Goal: Find specific page/section: Find specific page/section

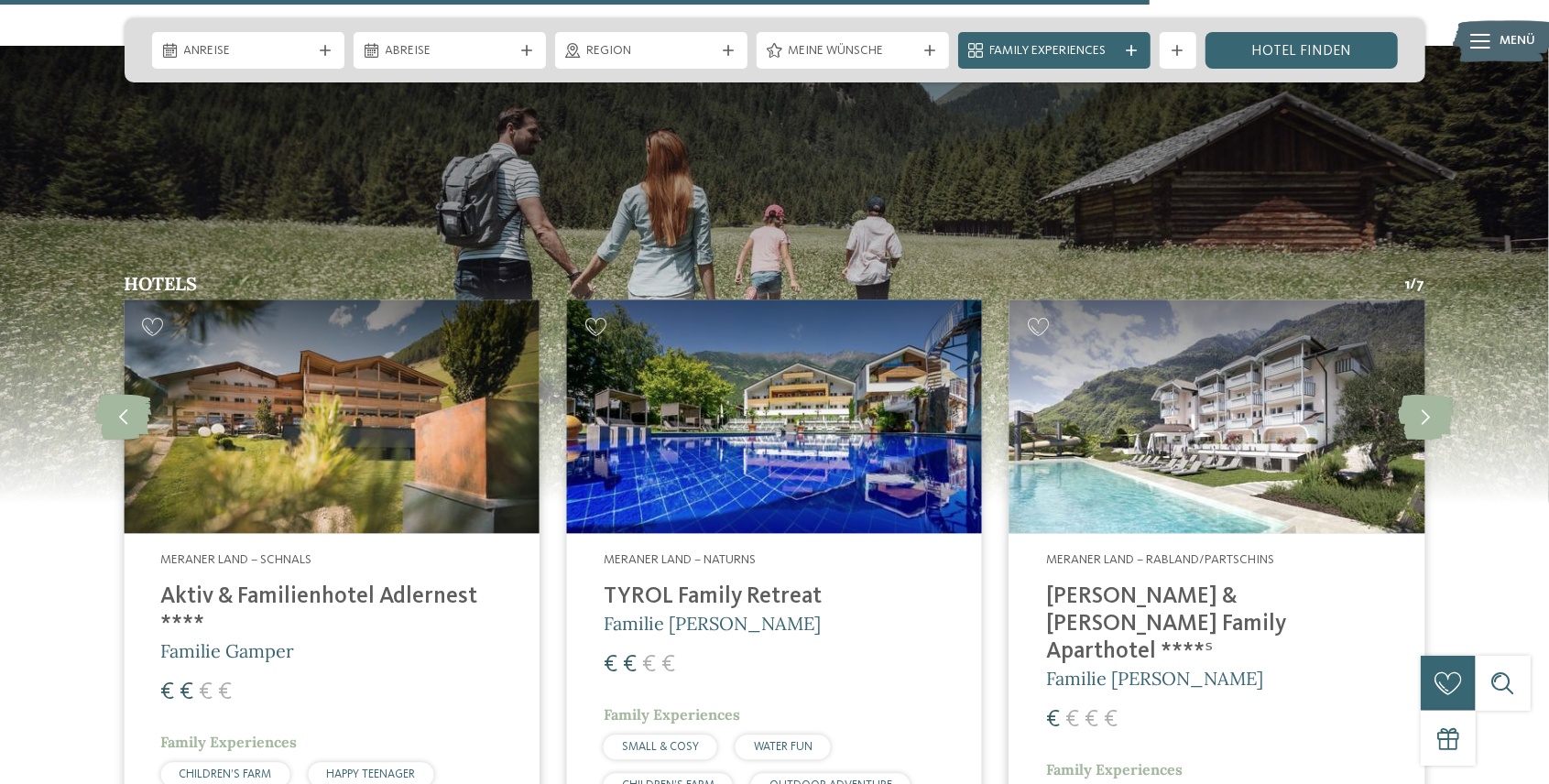
scroll to position [2991, 0]
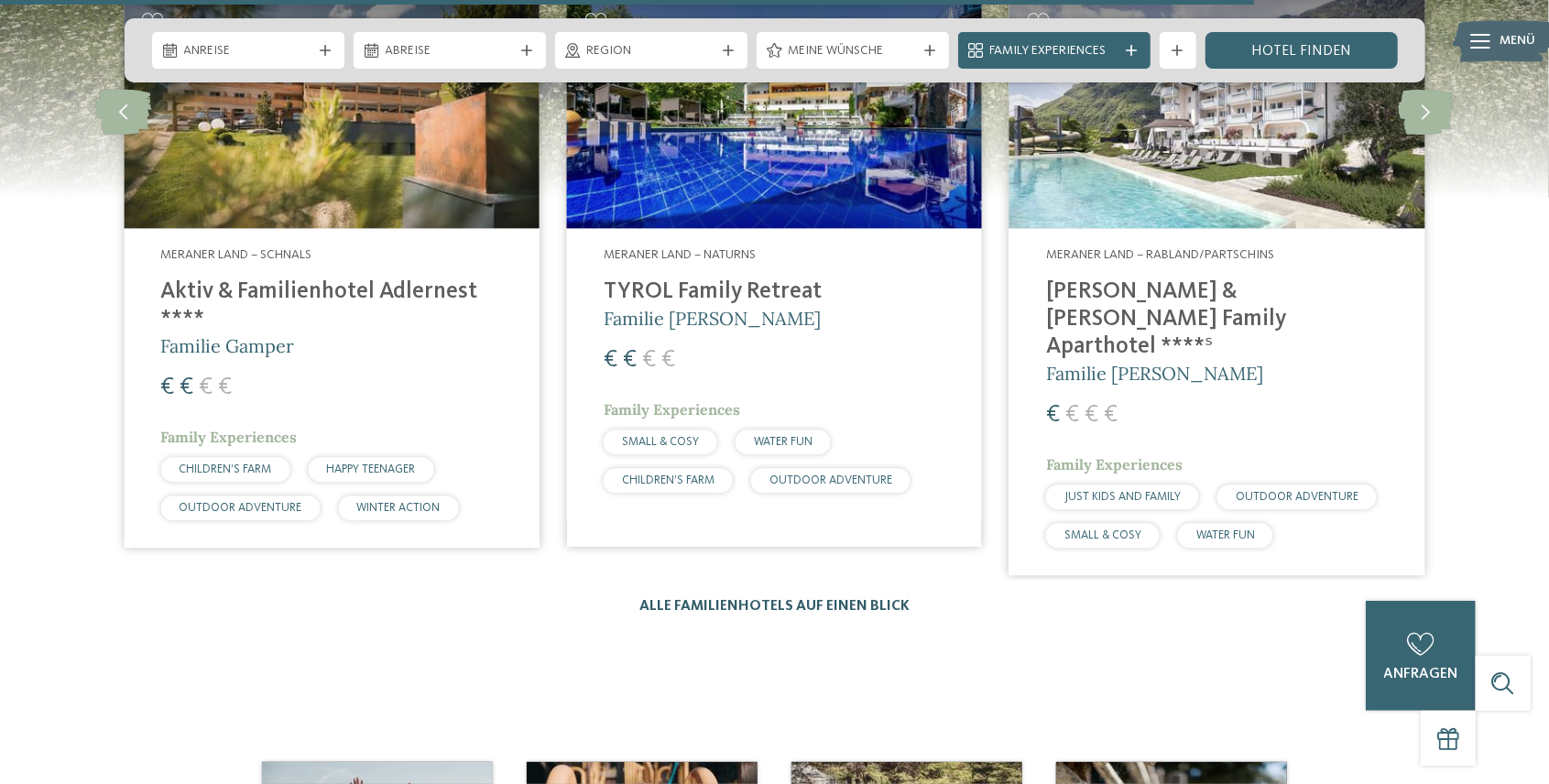
click at [825, 599] on link "Alle Familienhotels auf einen Blick" at bounding box center [774, 606] width 270 height 15
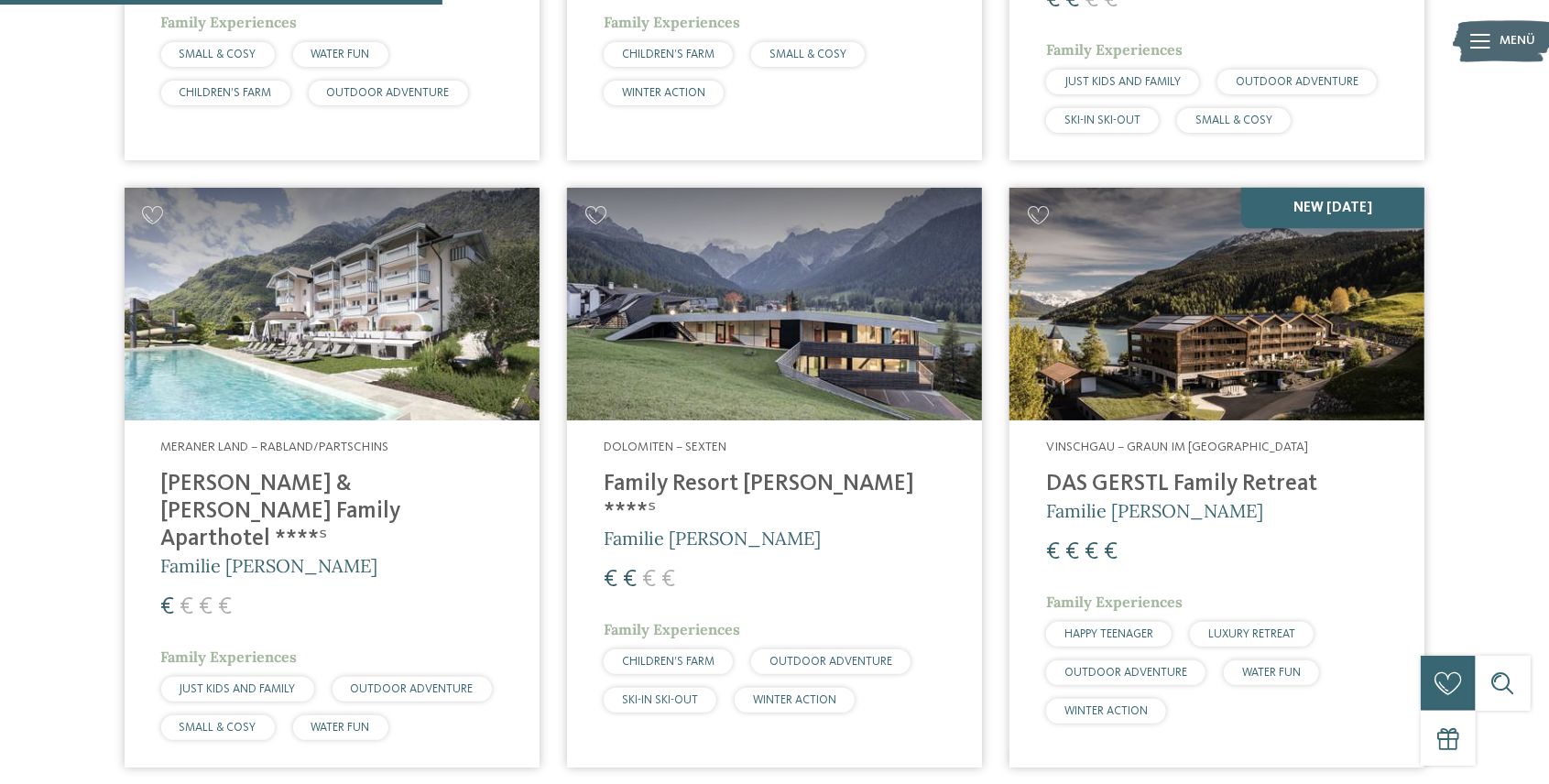
scroll to position [1831, 0]
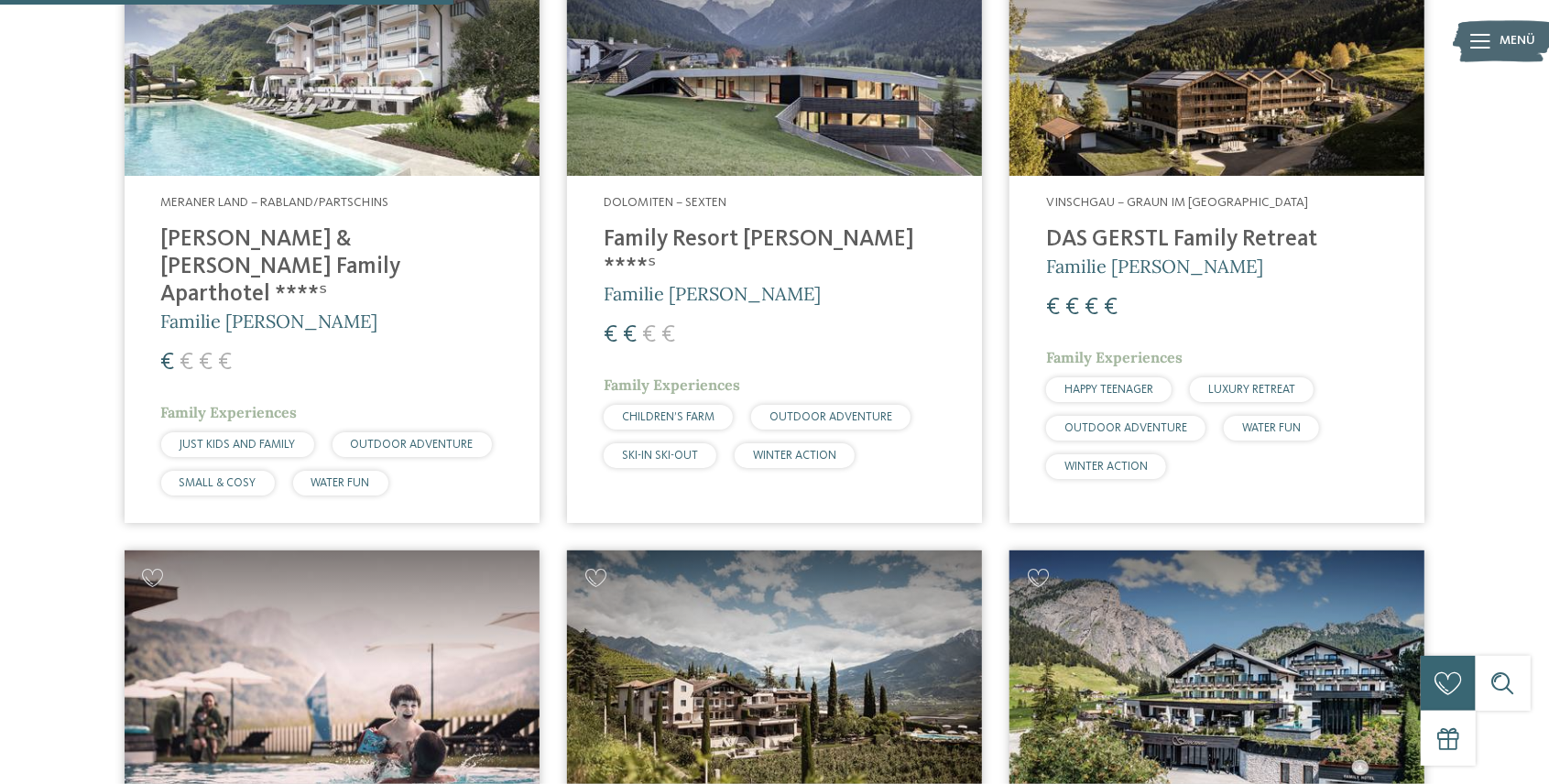
click at [1526, 0] on div at bounding box center [774, 0] width 1549 height 0
click at [1519, 0] on div at bounding box center [774, 0] width 1549 height 0
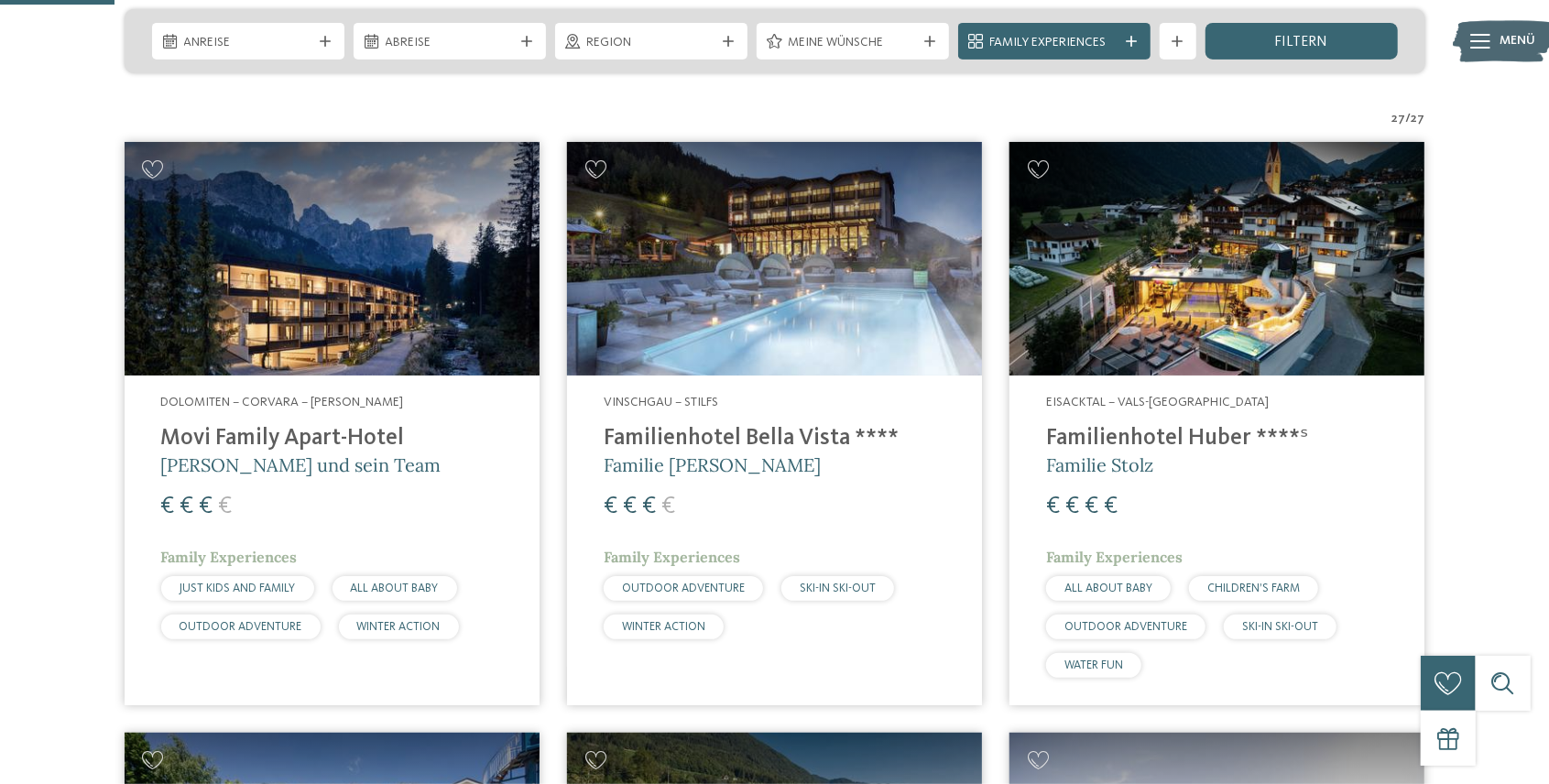
scroll to position [488, 0]
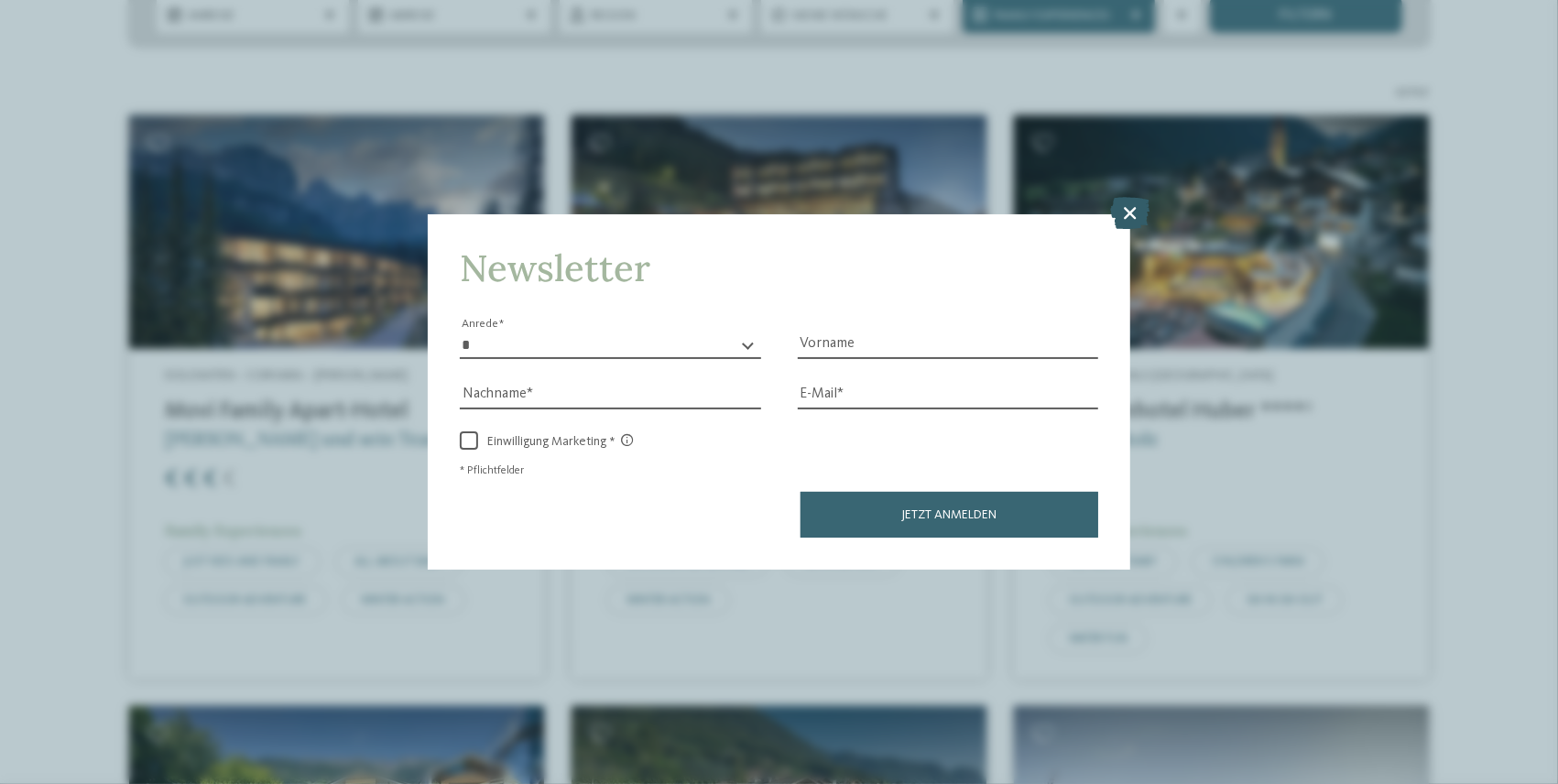
click at [1135, 213] on icon at bounding box center [1131, 212] width 39 height 32
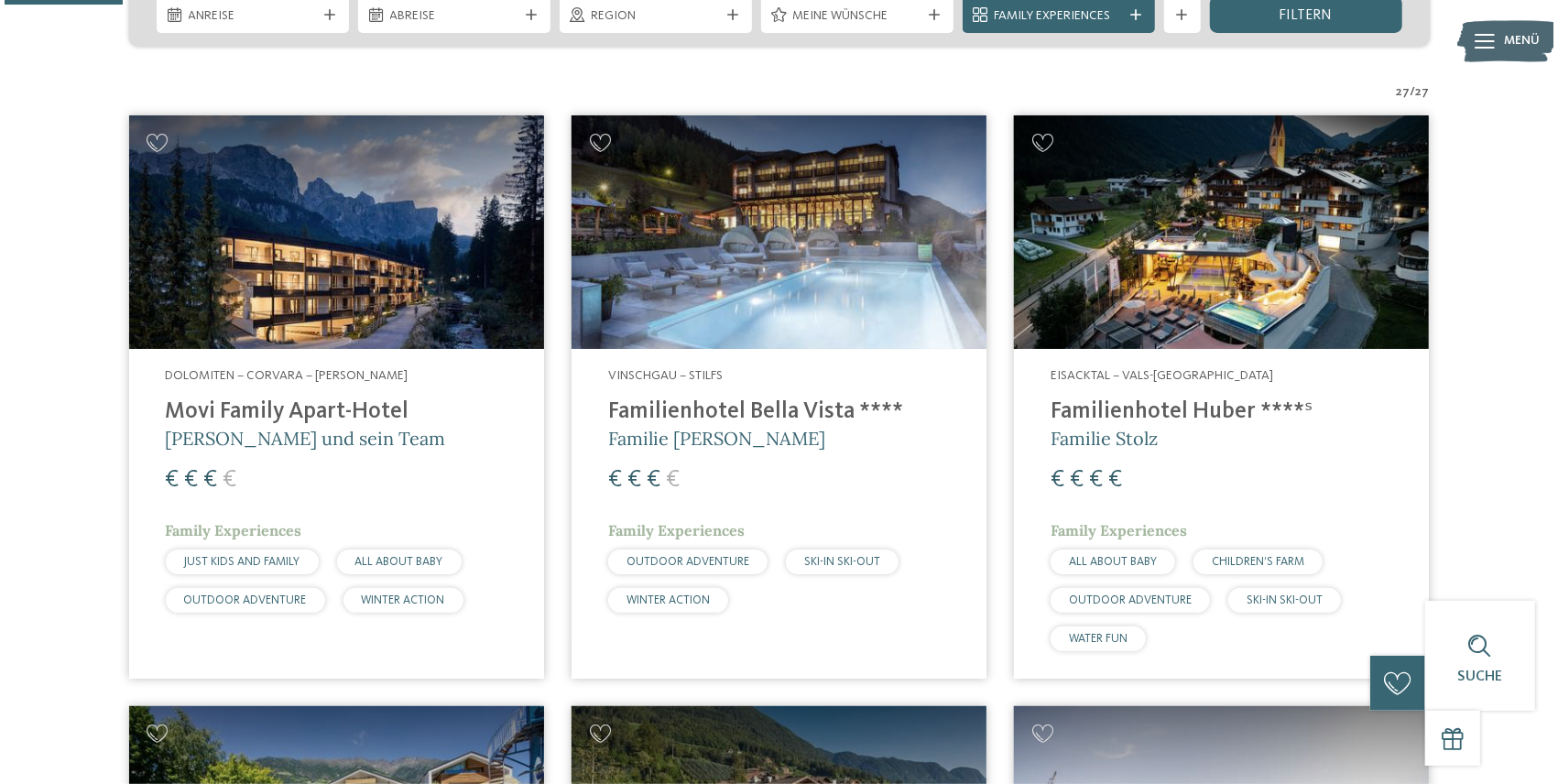
scroll to position [183, 0]
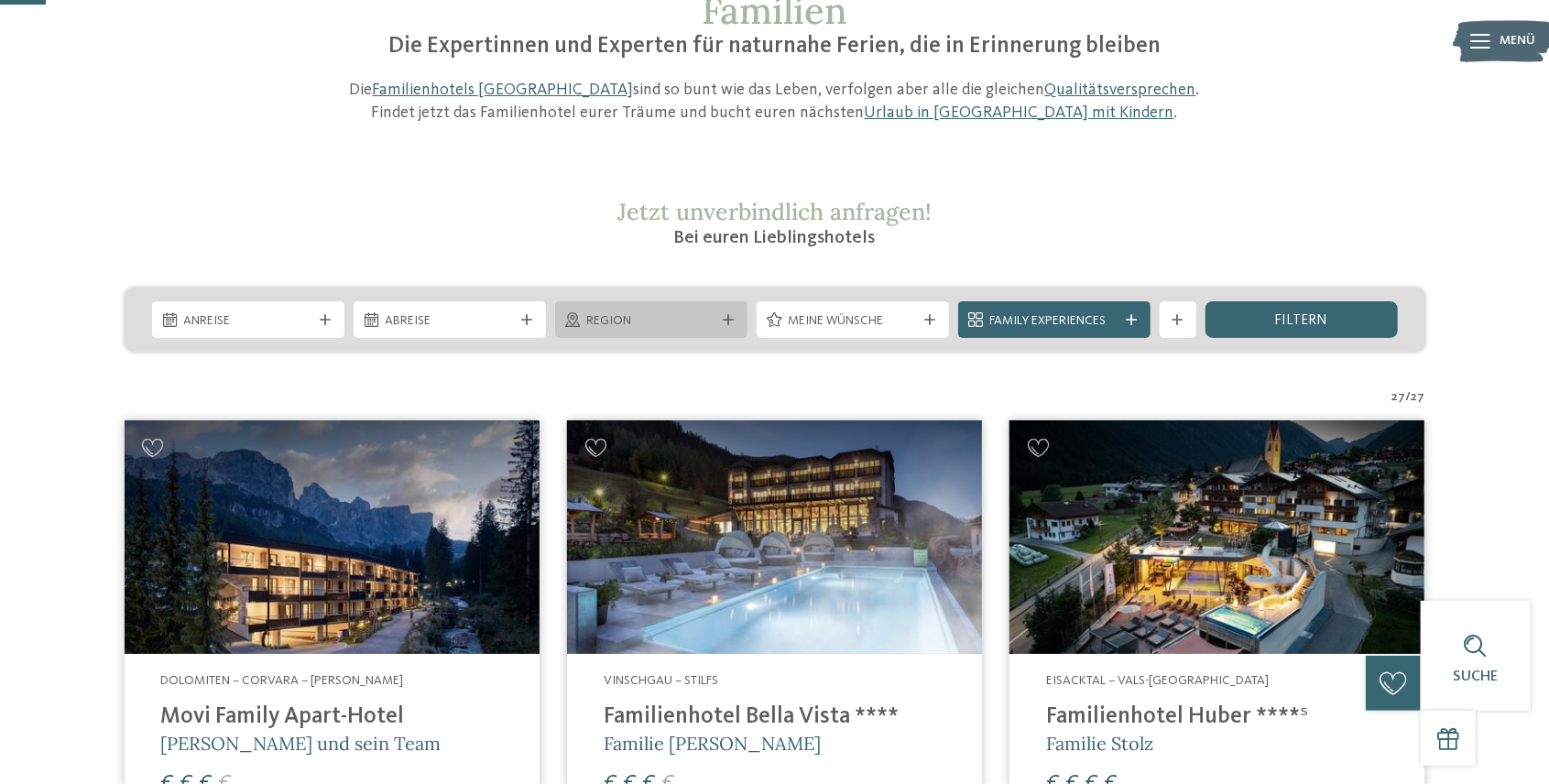
click at [651, 322] on span "Region" at bounding box center [651, 322] width 128 height 19
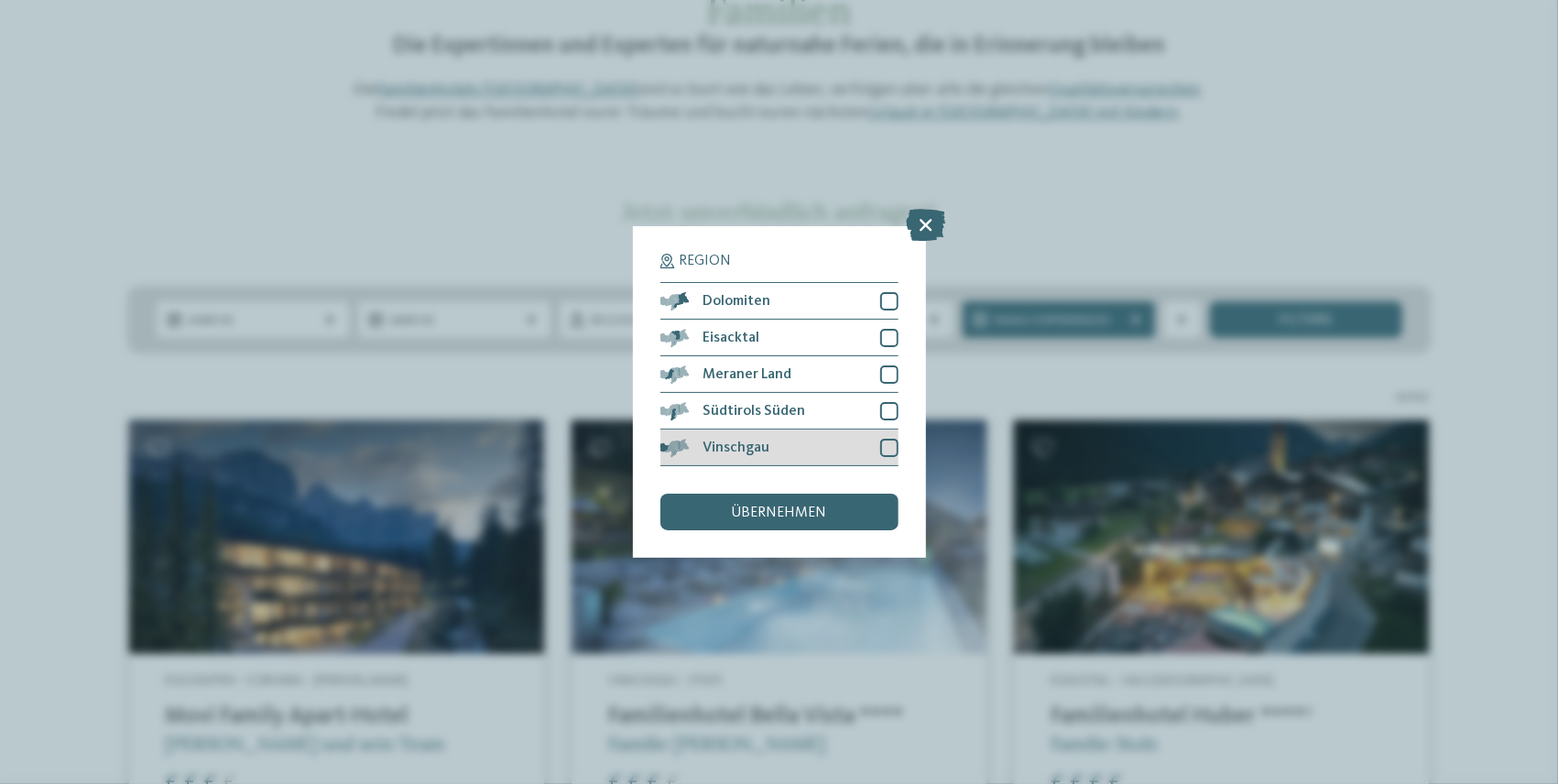
click at [891, 445] on div at bounding box center [890, 448] width 19 height 19
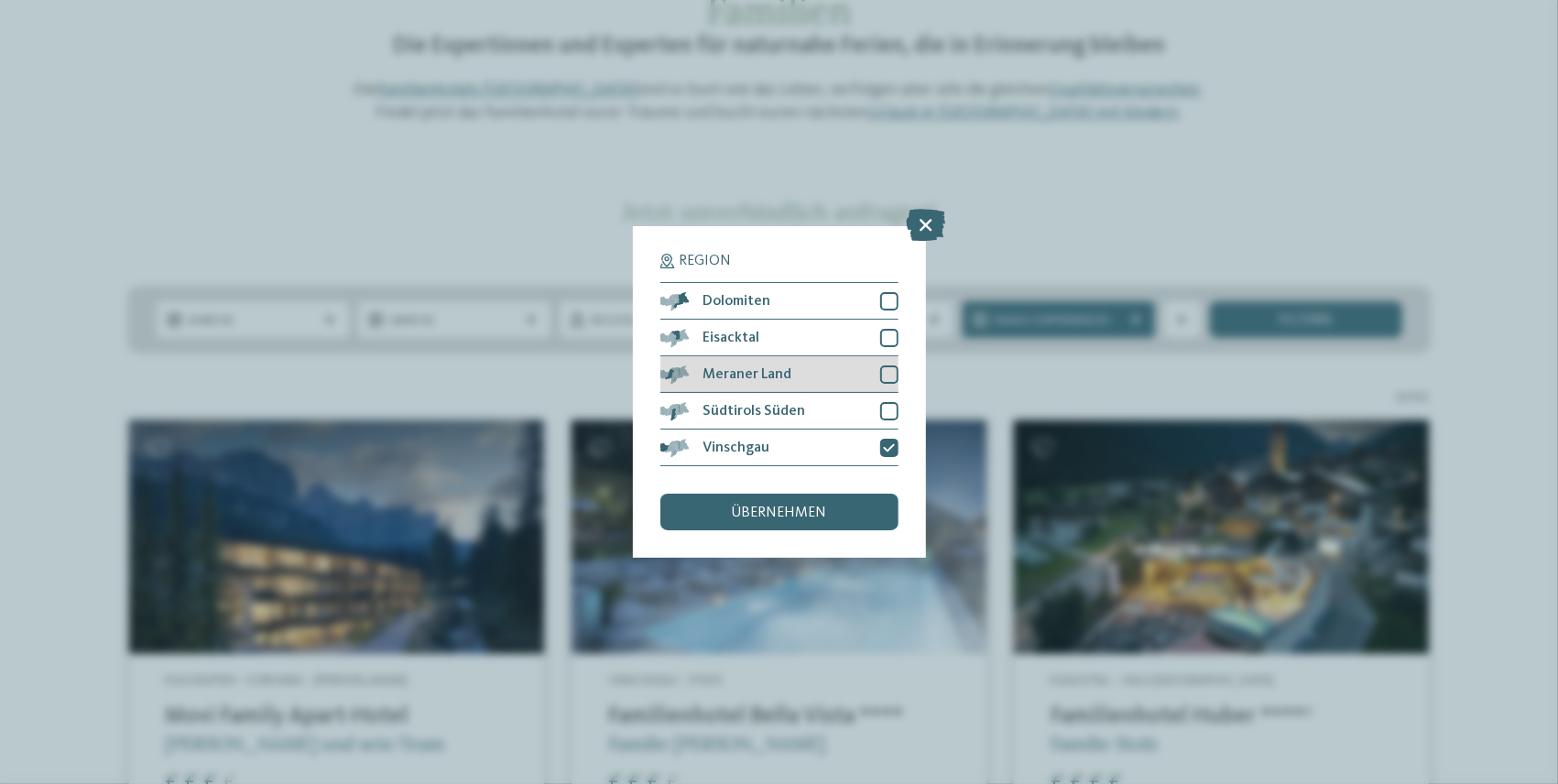
click at [887, 380] on div at bounding box center [890, 374] width 19 height 19
click at [790, 509] on span "übernehmen" at bounding box center [779, 512] width 95 height 15
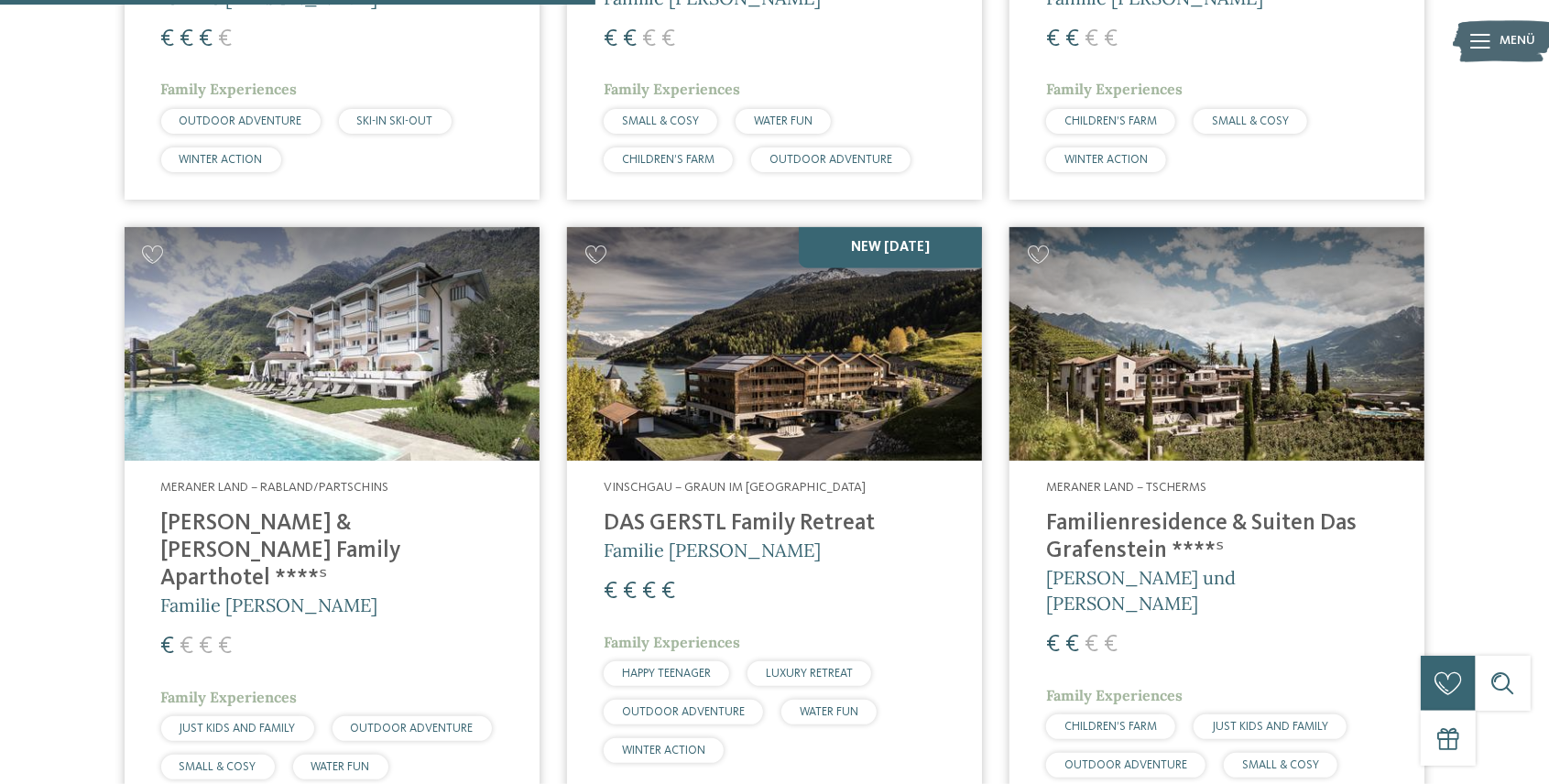
scroll to position [1088, 0]
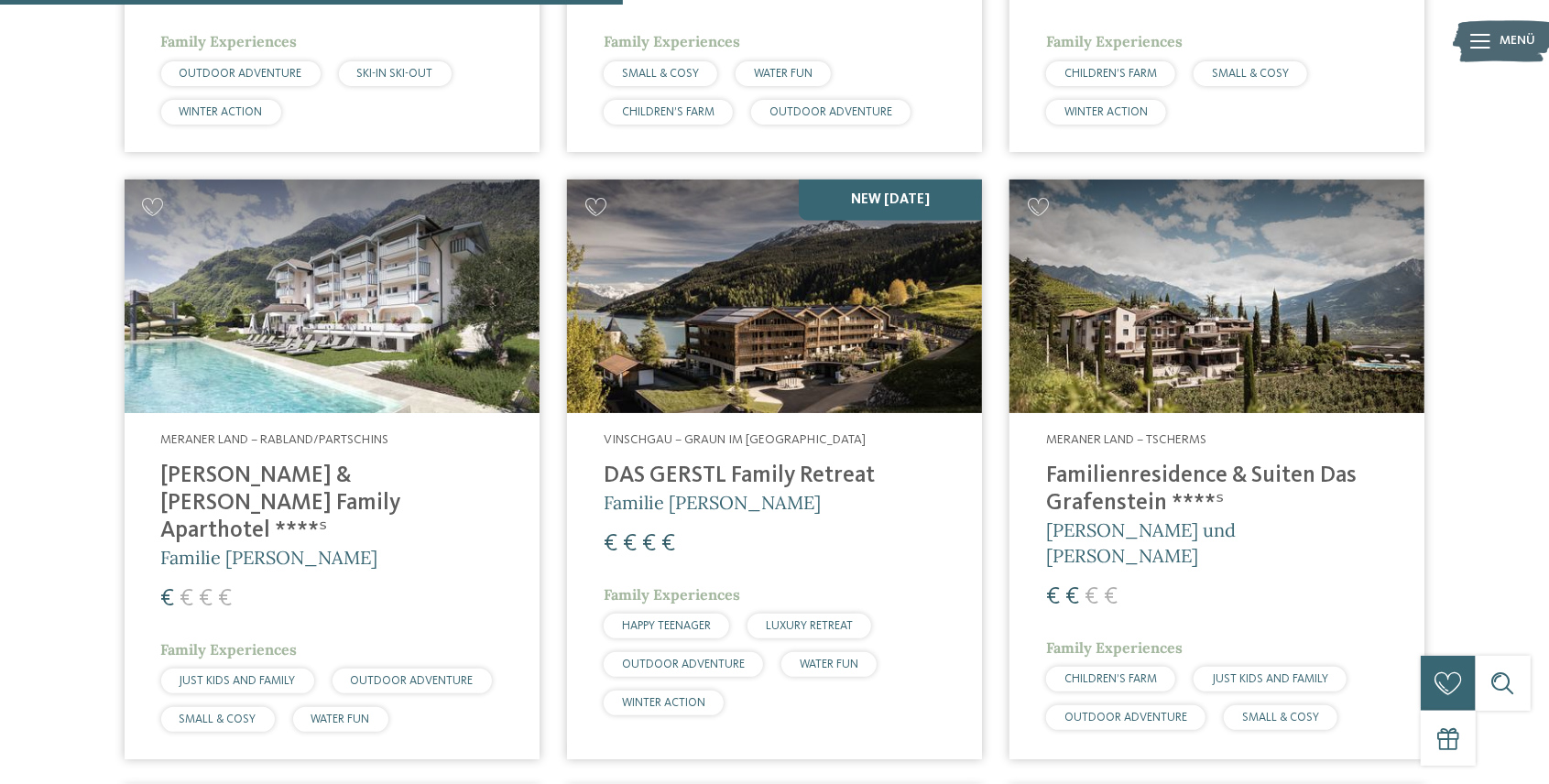
click at [722, 399] on img at bounding box center [775, 297] width 415 height 234
